Goal: Transaction & Acquisition: Purchase product/service

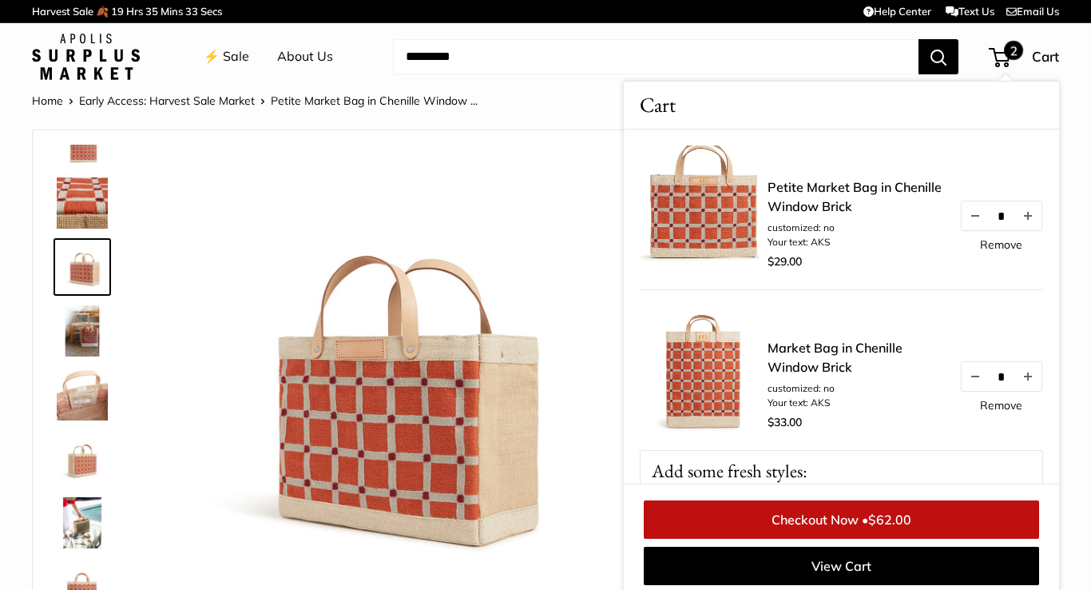
click at [238, 56] on link "⚡️ Sale" at bounding box center [227, 57] width 46 height 24
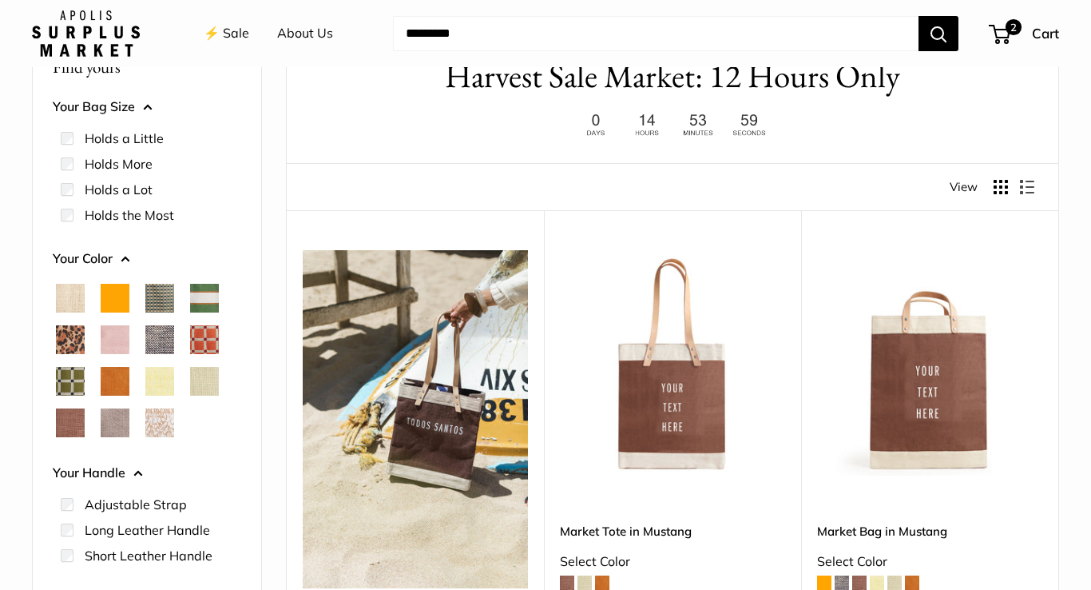
scroll to position [117, 0]
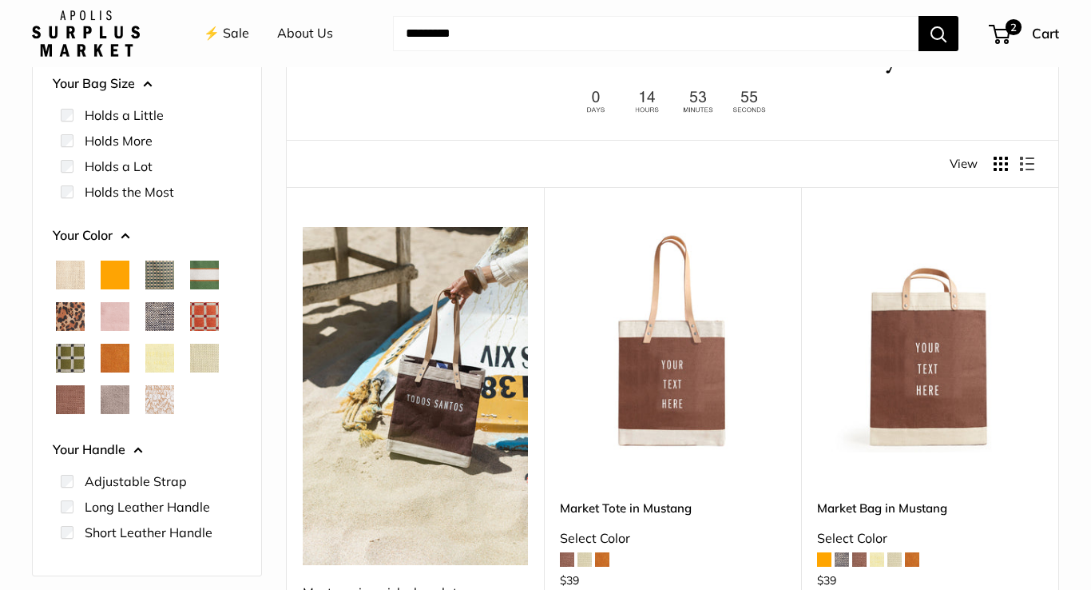
click at [117, 310] on span "Blush" at bounding box center [115, 316] width 29 height 29
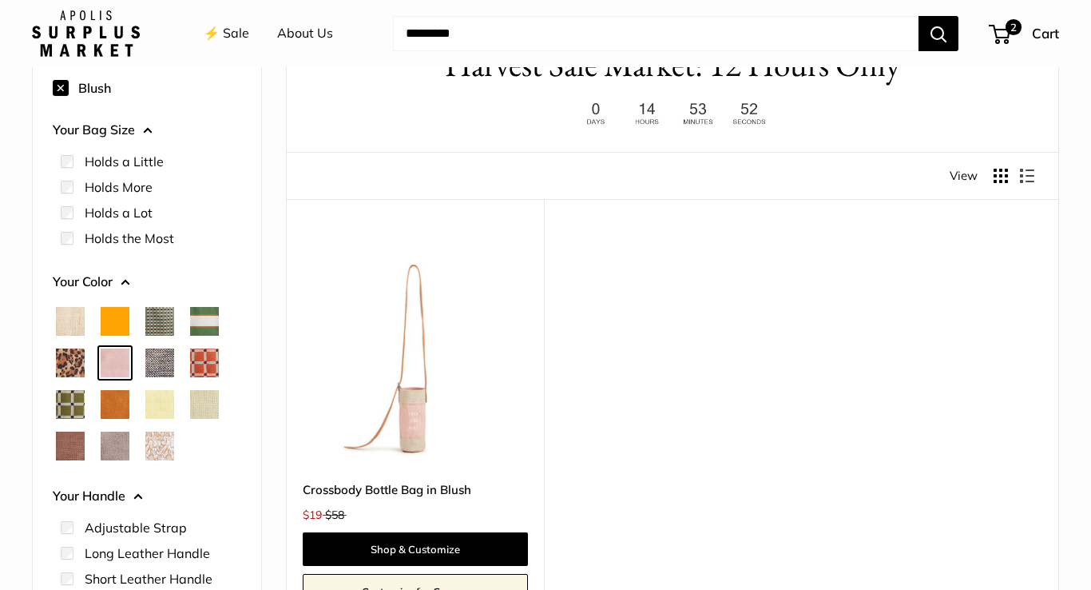
scroll to position [109, 0]
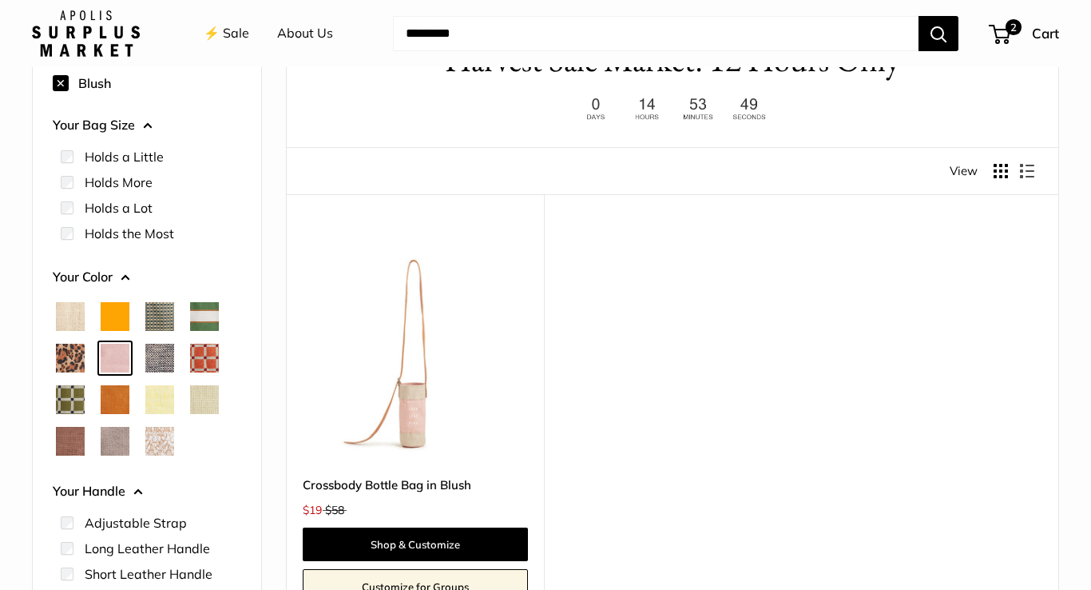
click at [169, 320] on span "Green Gingham" at bounding box center [159, 316] width 29 height 29
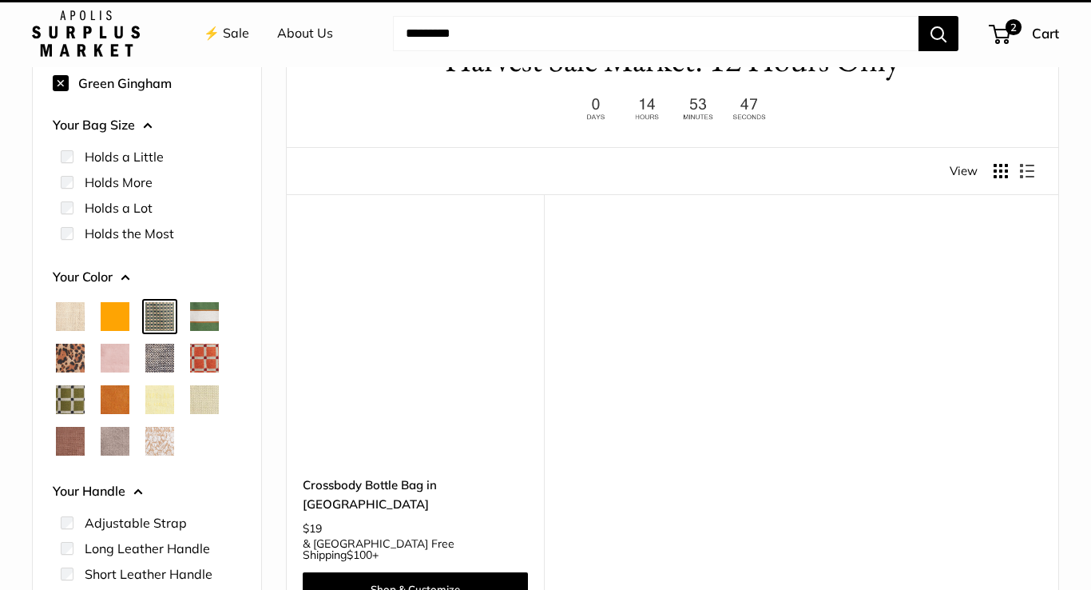
scroll to position [42, 0]
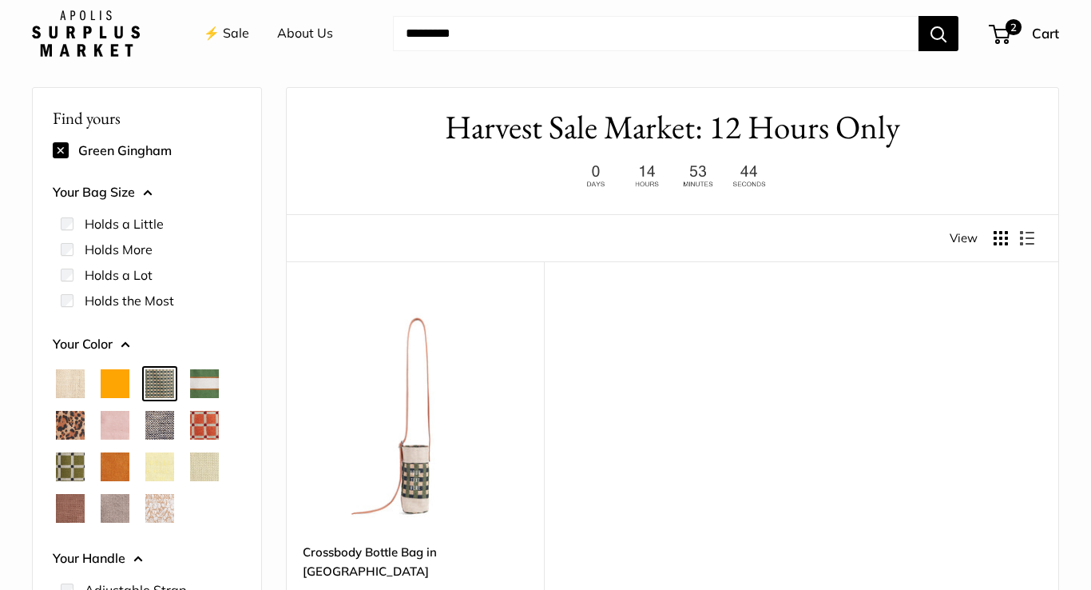
click at [70, 467] on span "Chenille Window Sage" at bounding box center [70, 466] width 29 height 29
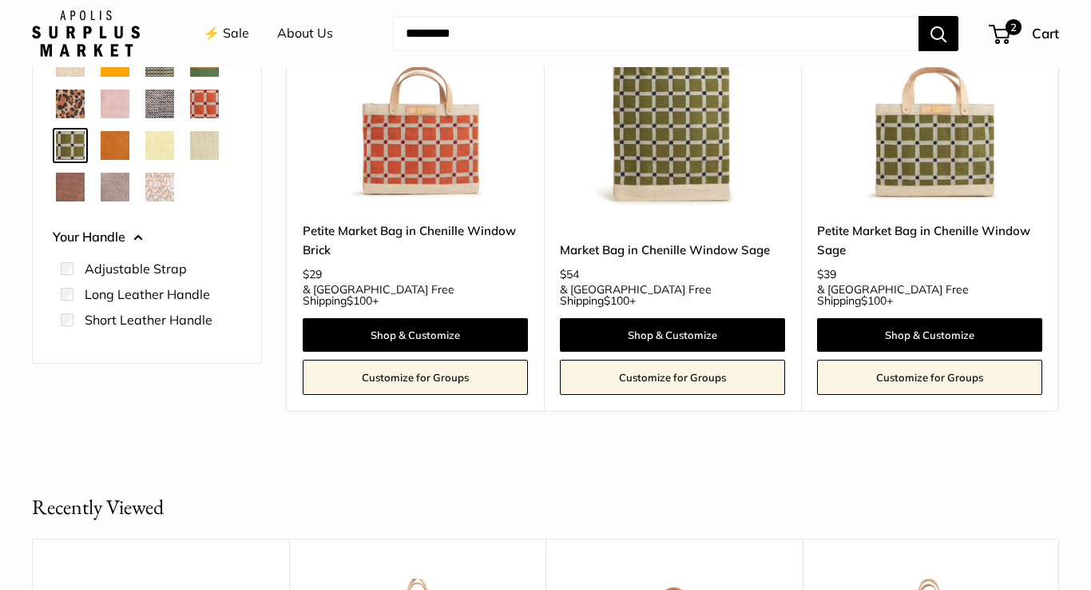
scroll to position [118, 0]
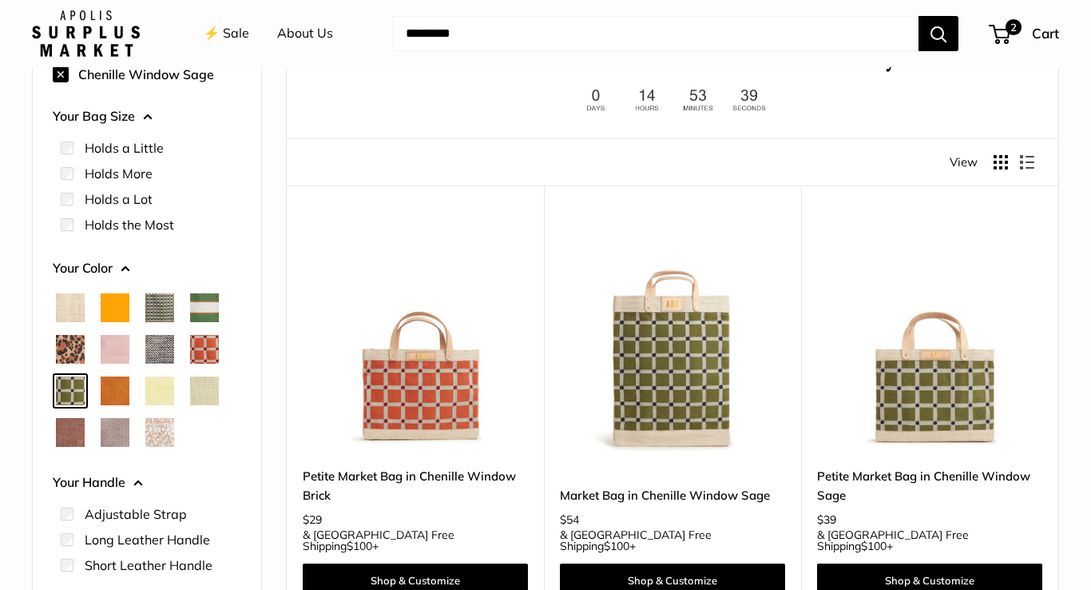
click at [233, 32] on link "⚡️ Sale" at bounding box center [227, 34] width 46 height 24
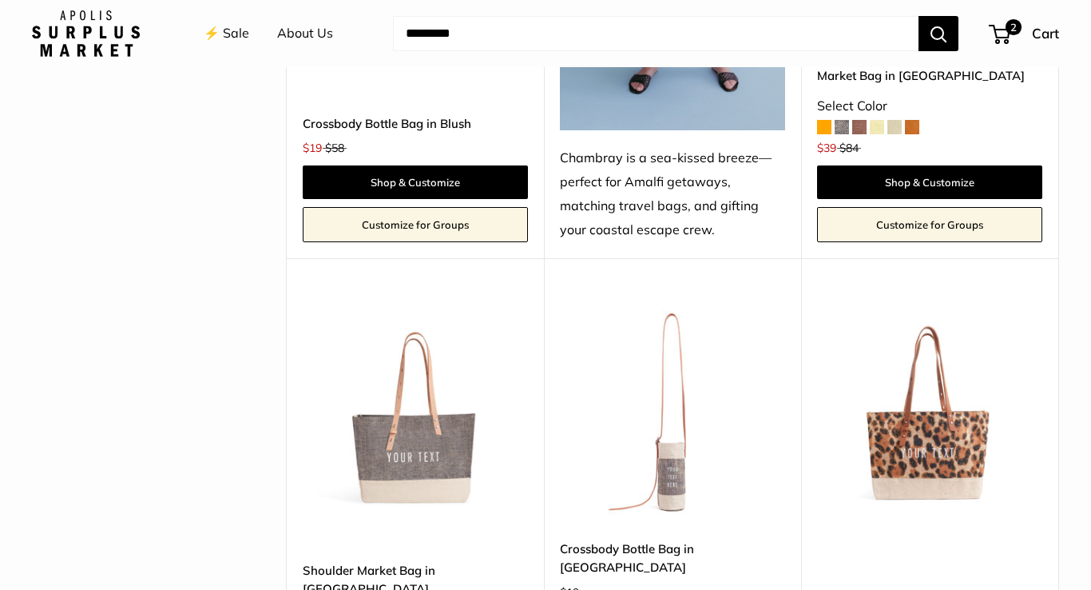
scroll to position [5087, 0]
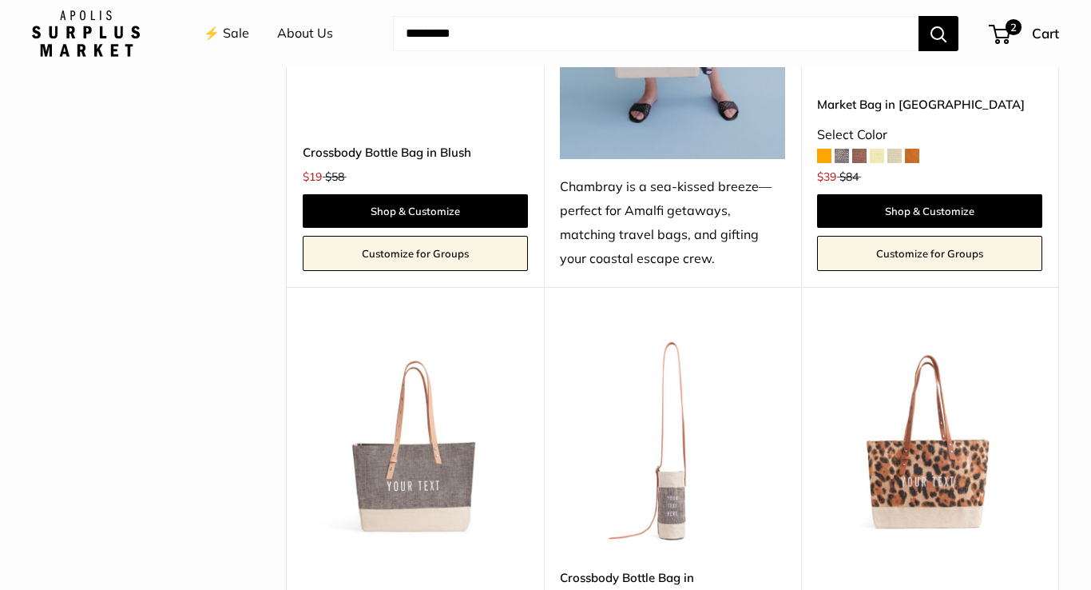
click at [0, 0] on img at bounding box center [0, 0] width 0 height 0
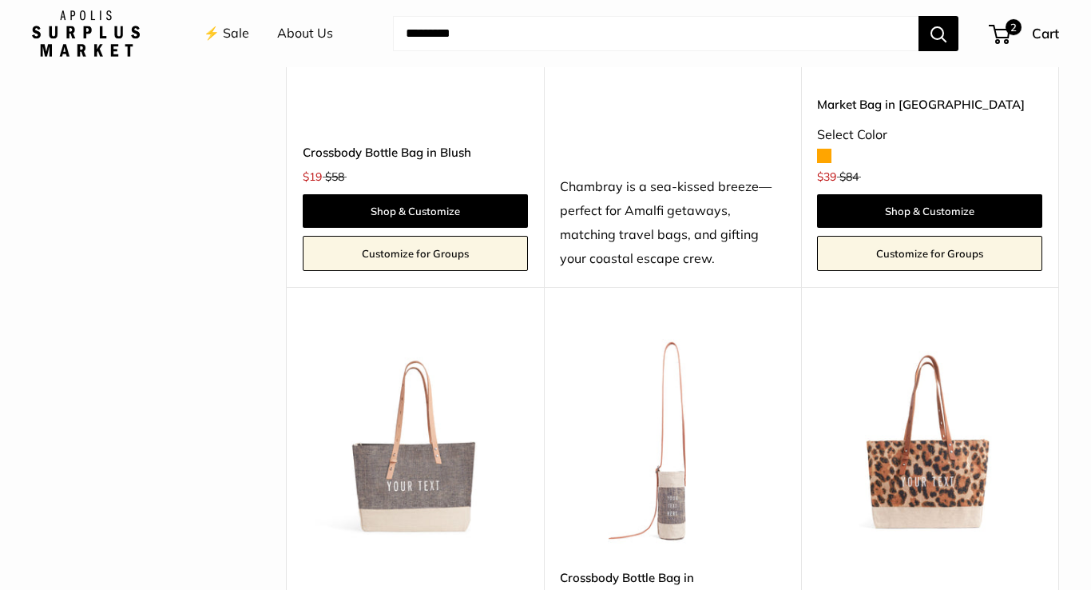
scroll to position [5087, 0]
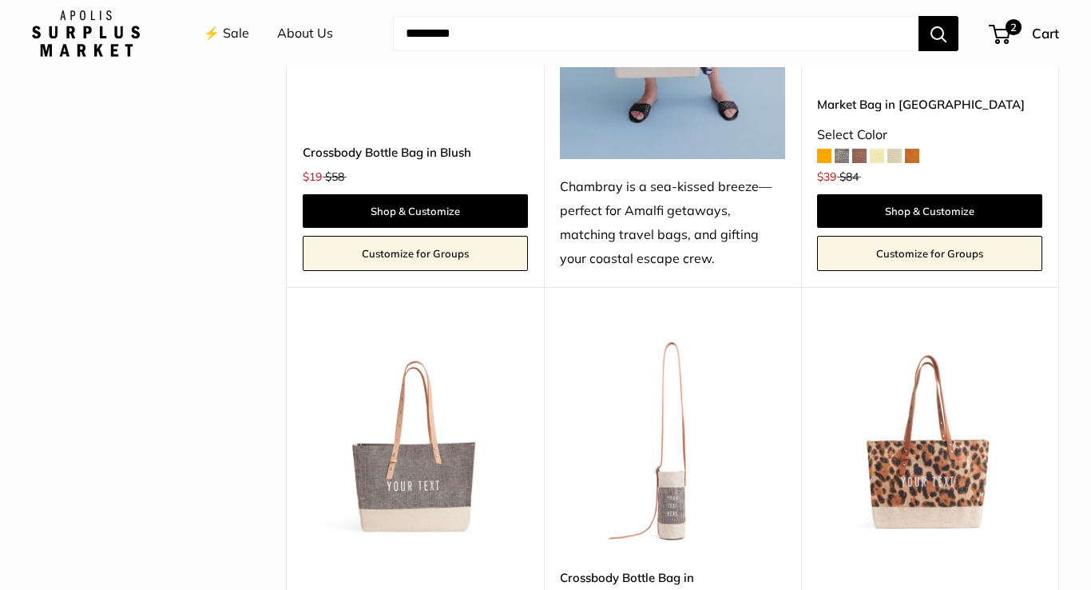
click at [0, 0] on img at bounding box center [0, 0] width 0 height 0
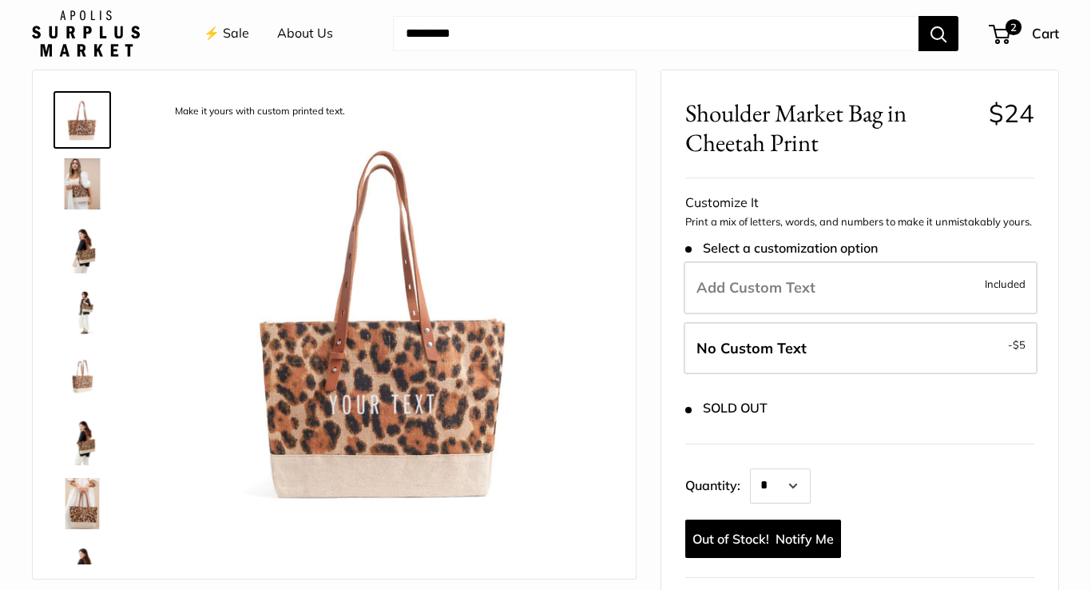
scroll to position [65, 0]
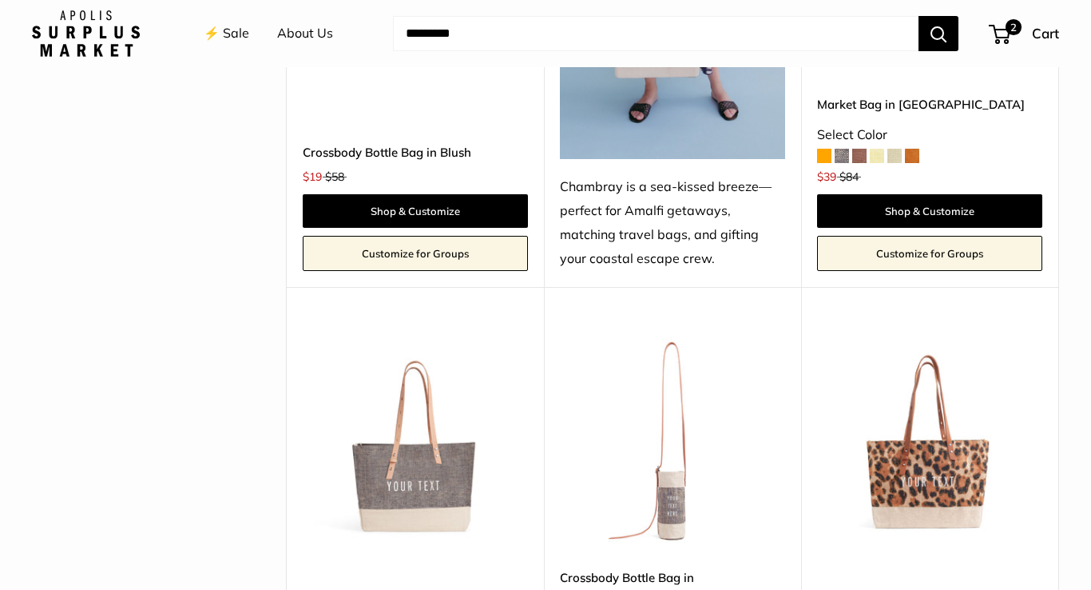
click at [0, 0] on img at bounding box center [0, 0] width 0 height 0
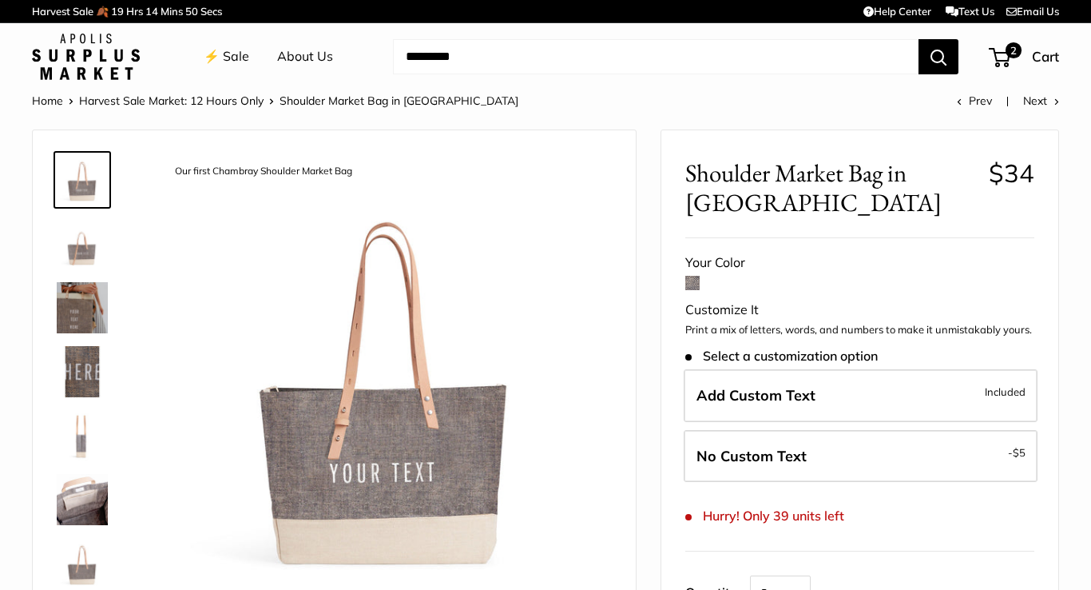
click at [233, 54] on link "⚡️ Sale" at bounding box center [227, 57] width 46 height 24
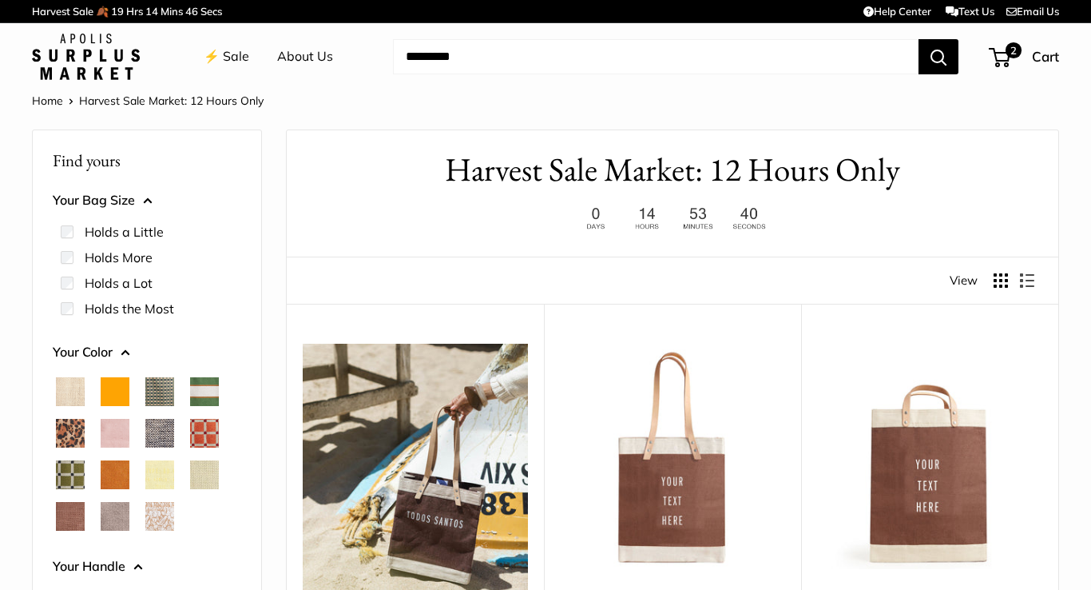
click at [116, 431] on span "Blush" at bounding box center [115, 433] width 29 height 29
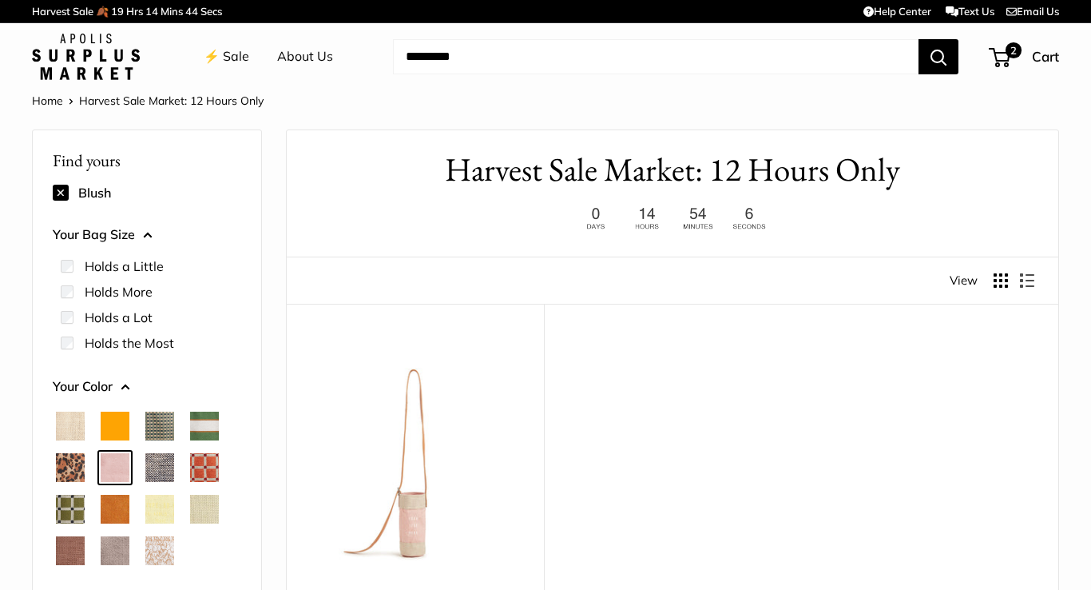
click at [155, 461] on span "Chambray" at bounding box center [159, 467] width 29 height 29
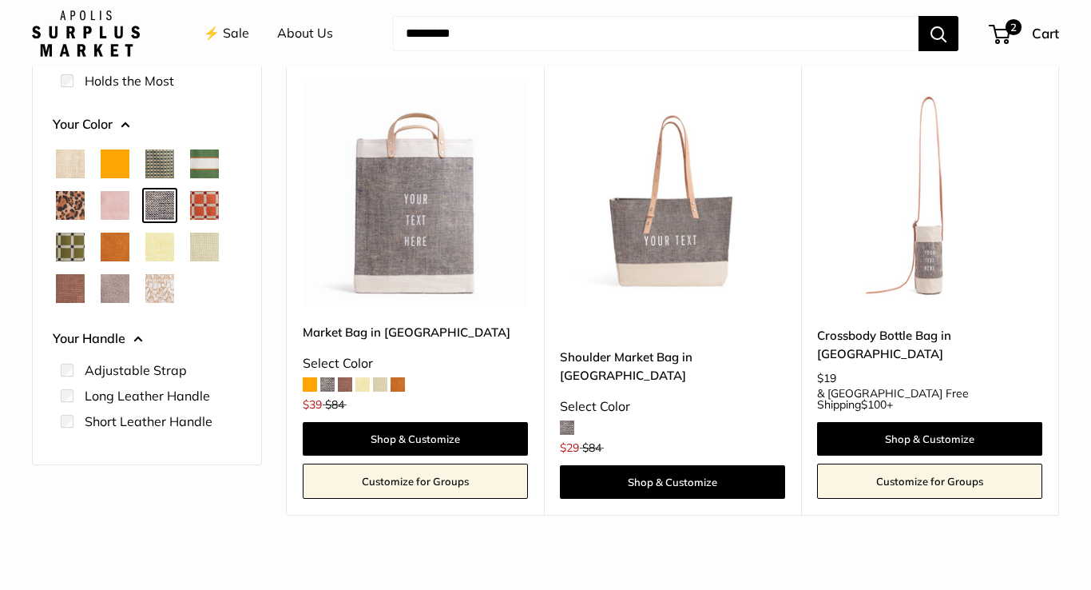
scroll to position [263, 0]
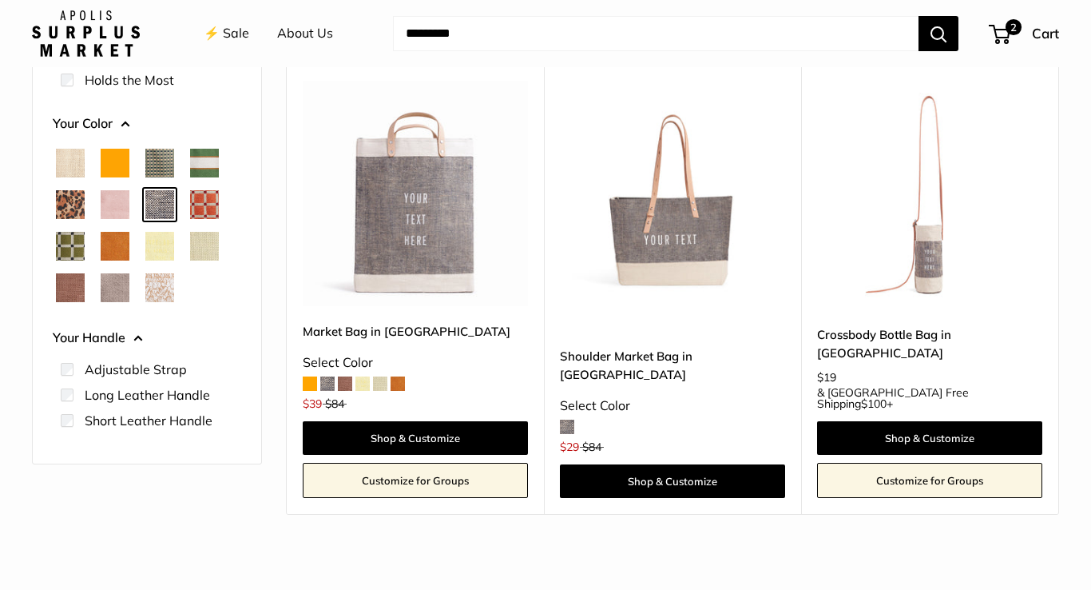
click at [163, 155] on span "Green Gingham" at bounding box center [159, 163] width 29 height 29
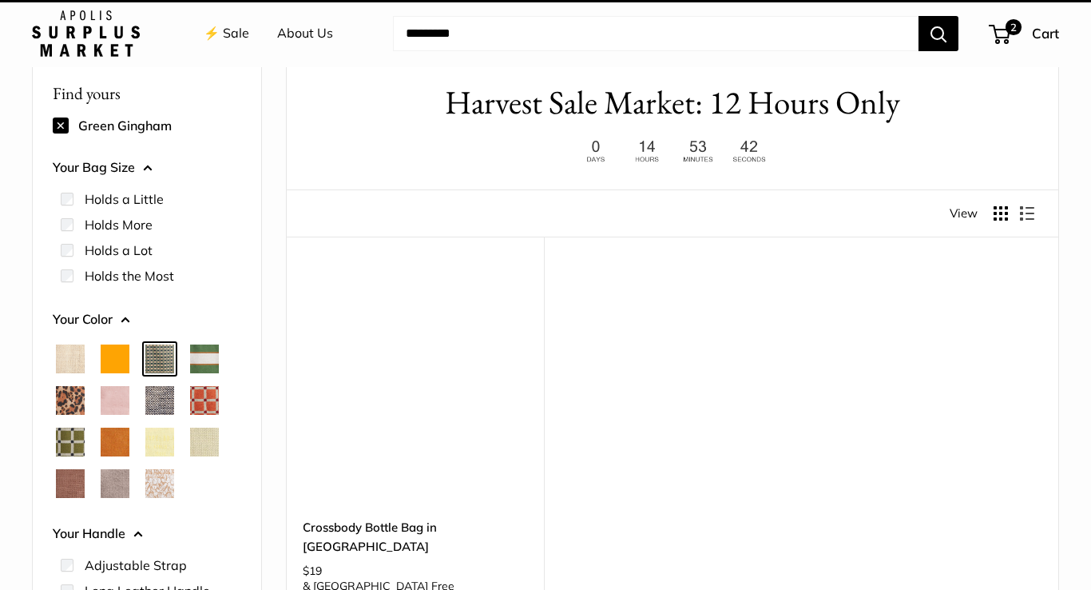
scroll to position [42, 0]
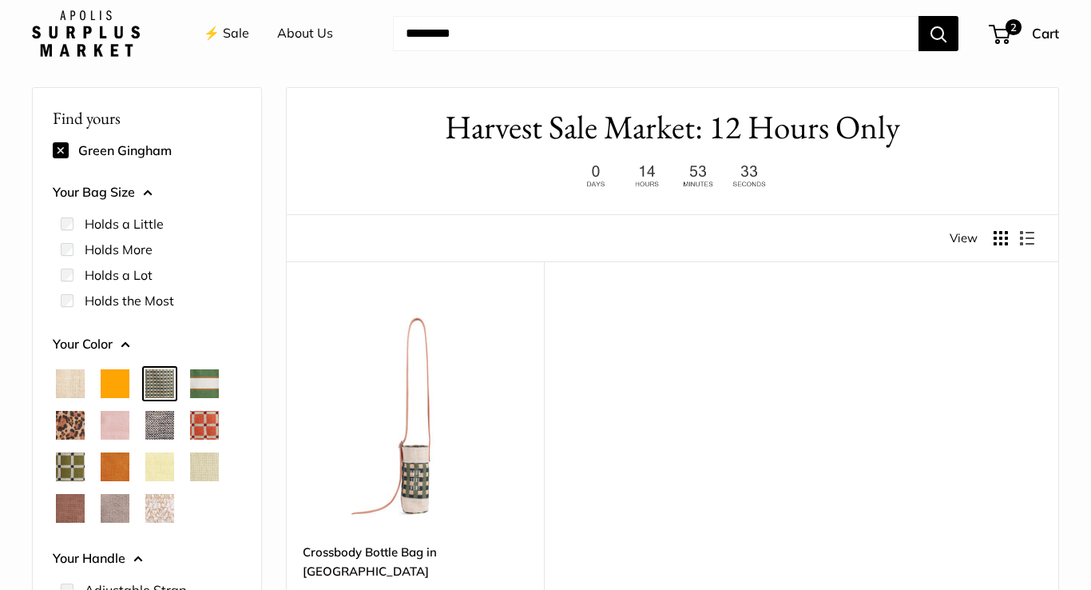
click at [206, 386] on span "Court Green" at bounding box center [204, 383] width 29 height 29
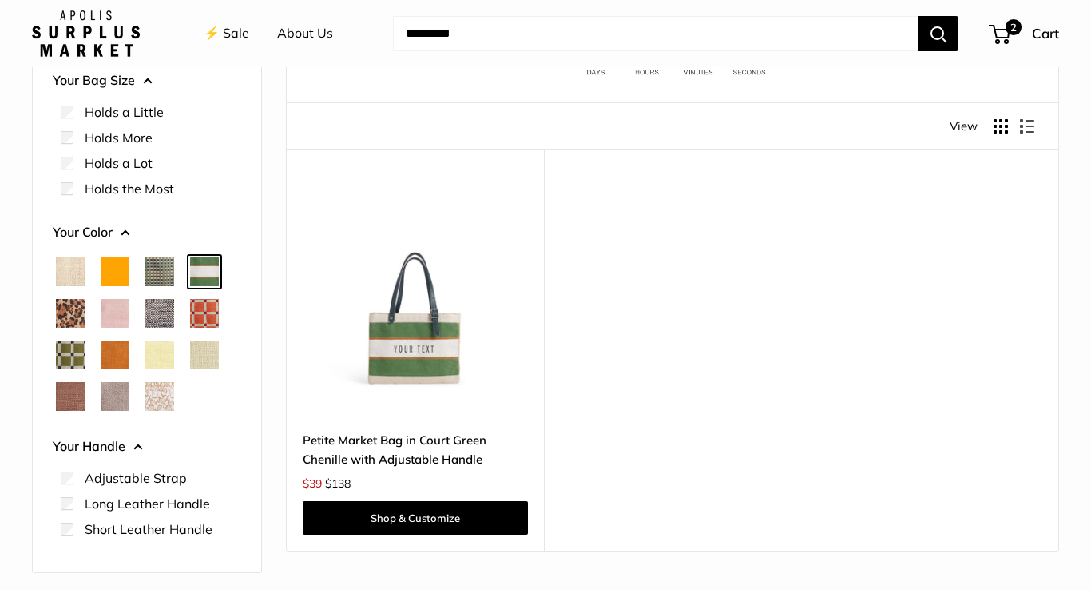
scroll to position [169, 0]
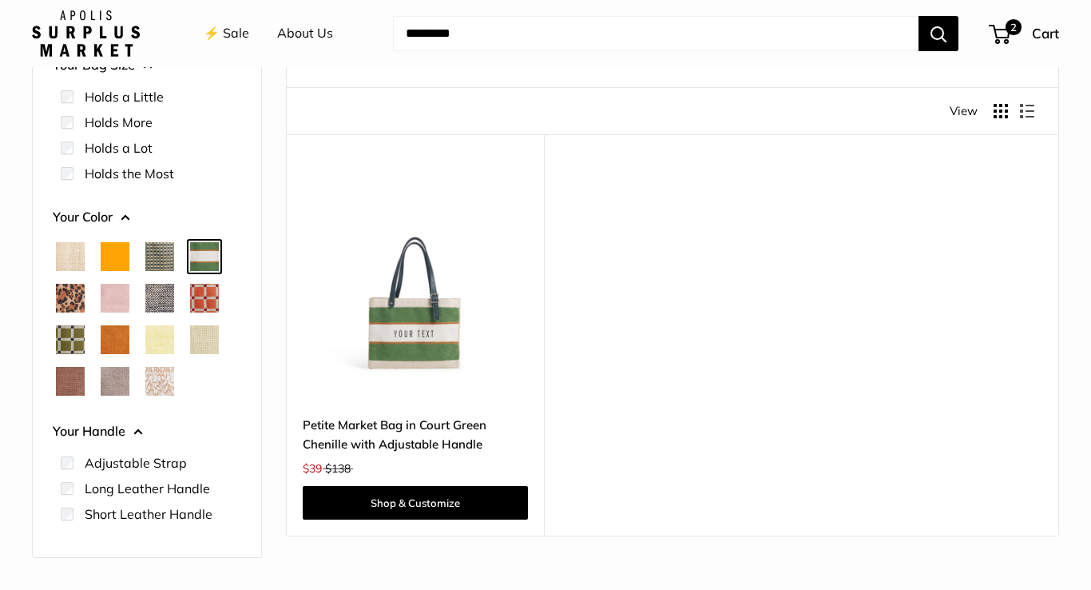
click at [0, 0] on img at bounding box center [0, 0] width 0 height 0
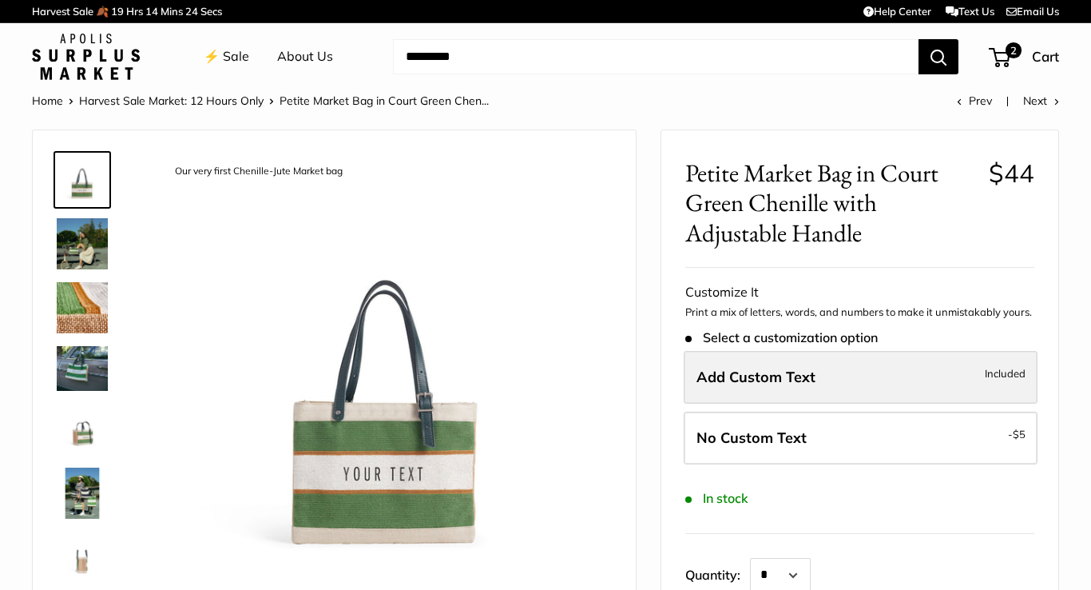
click at [756, 368] on span "Add Custom Text" at bounding box center [756, 377] width 119 height 18
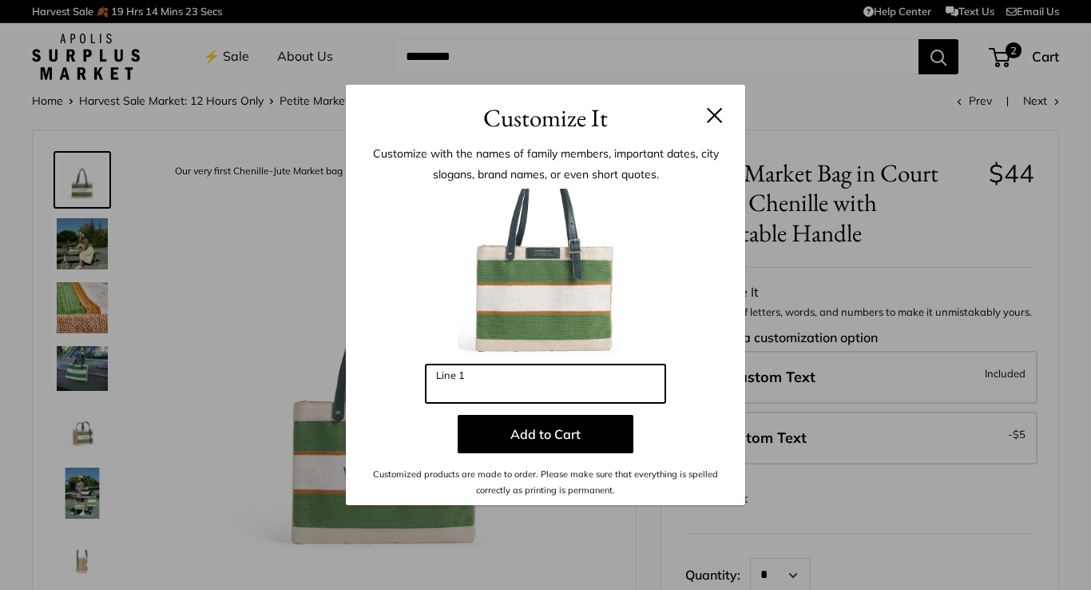
click at [503, 393] on input "Line 1" at bounding box center [546, 383] width 240 height 38
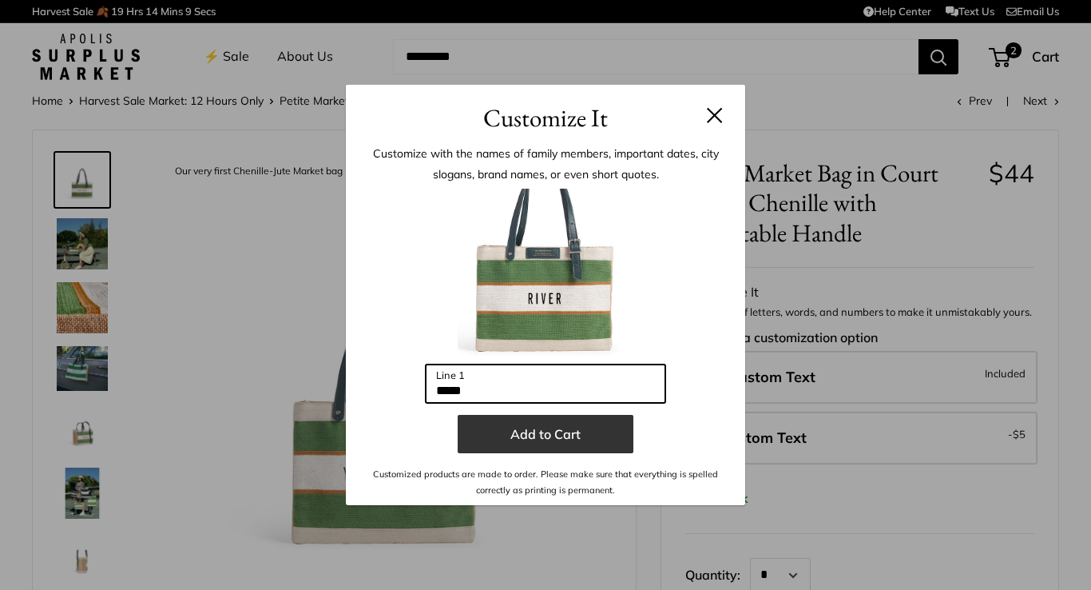
type input "*****"
click at [561, 443] on button "Add to Cart" at bounding box center [546, 434] width 176 height 38
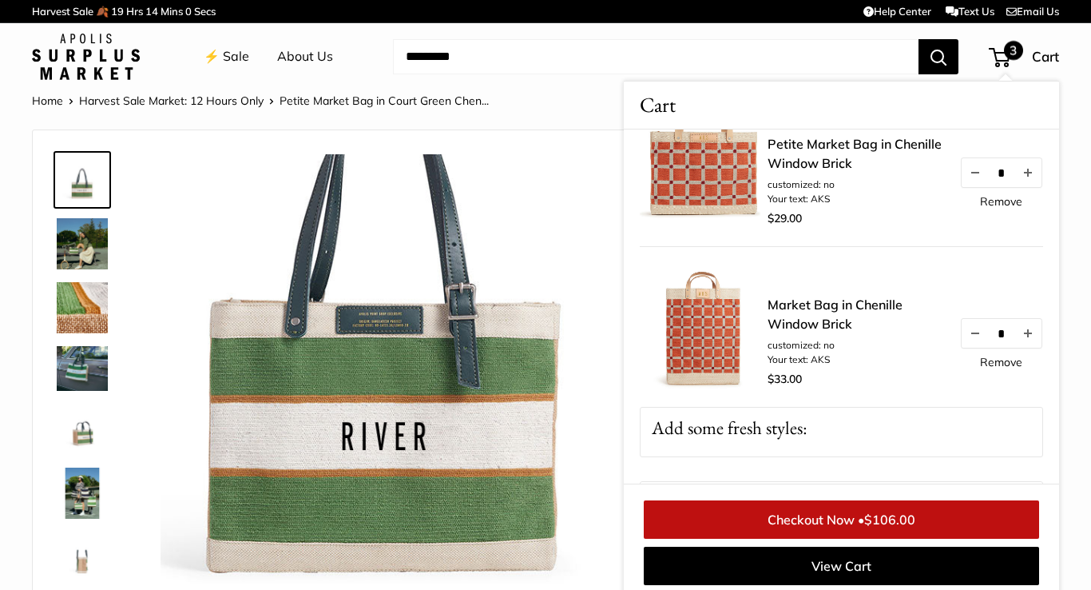
scroll to position [216, 0]
